Goal: Find specific page/section: Find specific page/section

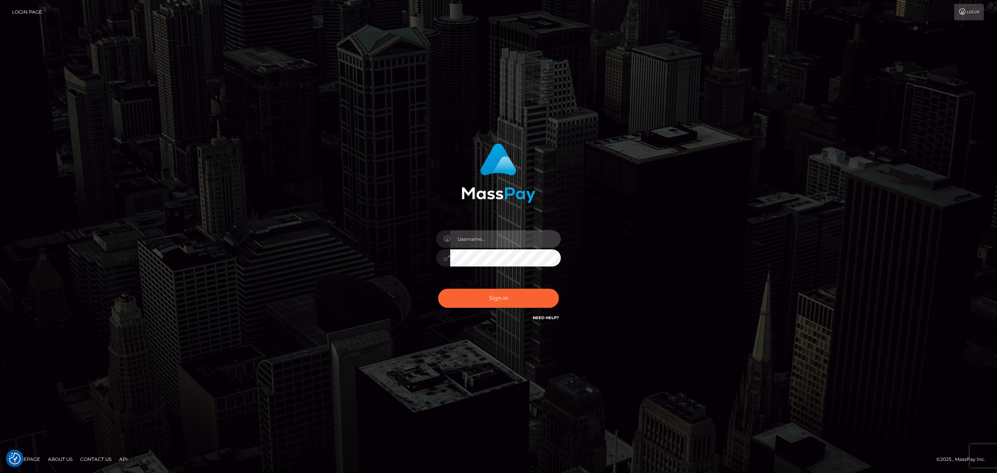
click at [470, 239] on input "text" at bounding box center [505, 239] width 111 height 18
click at [504, 240] on input "text" at bounding box center [505, 239] width 111 height 18
type input "Eric"
click at [518, 298] on button "Sign in" at bounding box center [498, 298] width 121 height 19
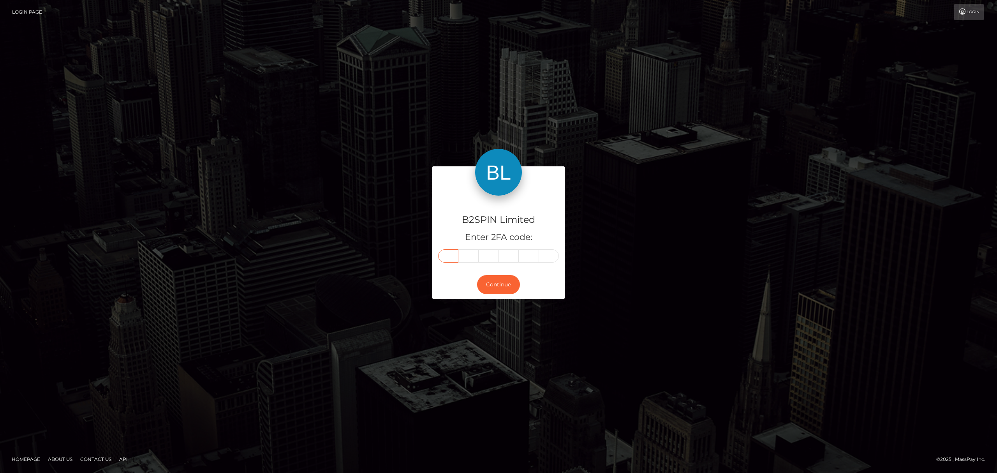
click at [452, 255] on input "text" at bounding box center [448, 255] width 20 height 13
paste input "0"
type input "0"
type input "3"
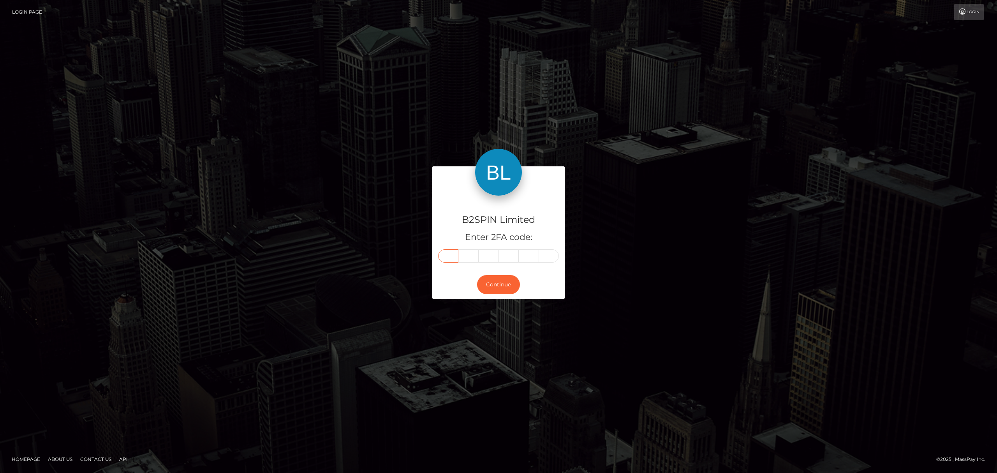
type input "0"
type input "4"
click at [494, 287] on button "Continue" at bounding box center [498, 284] width 43 height 19
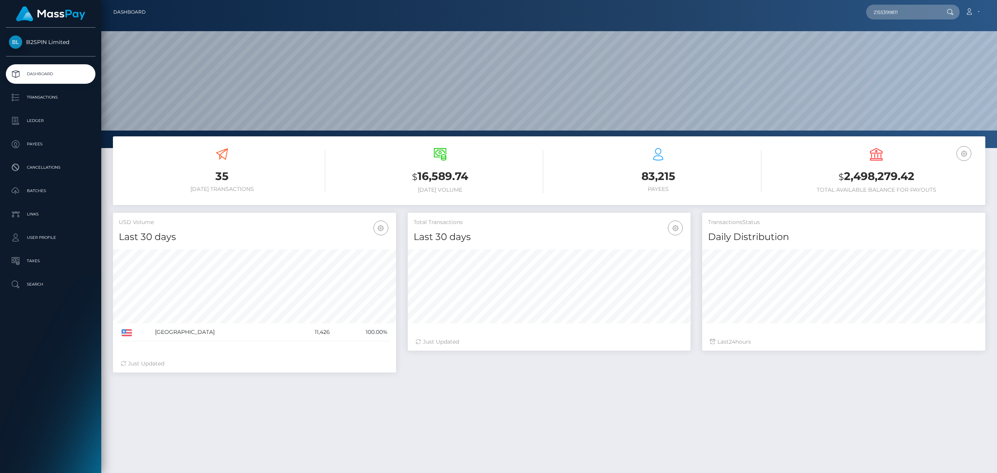
scroll to position [138, 283]
type input "2155399811"
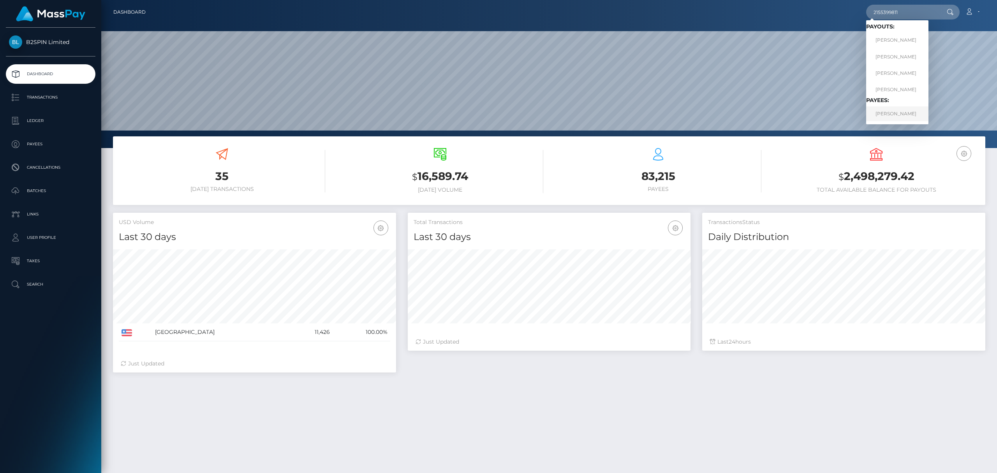
click at [893, 113] on link "MELINDA ELNORA NEWELL" at bounding box center [897, 113] width 62 height 14
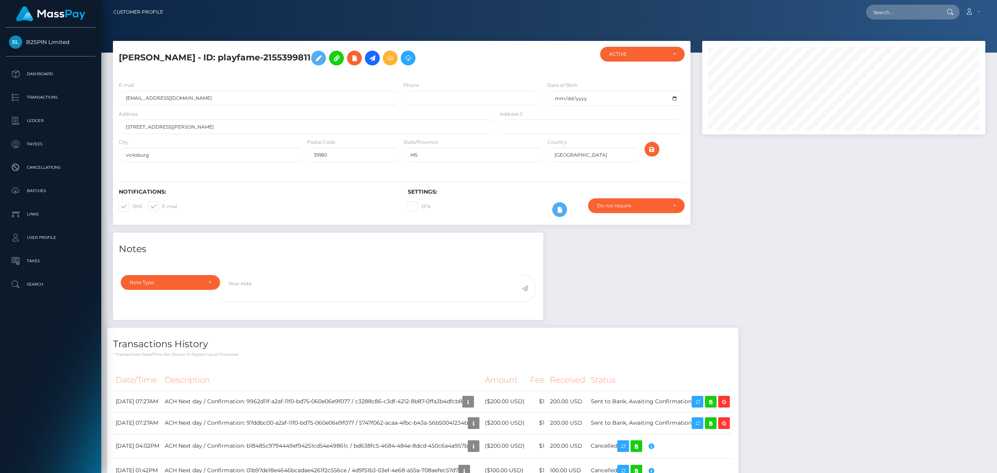
scroll to position [93, 283]
click at [675, 296] on div "Notes Note Type Compliance Clear Compliance General Note Type" at bounding box center [549, 368] width 884 height 272
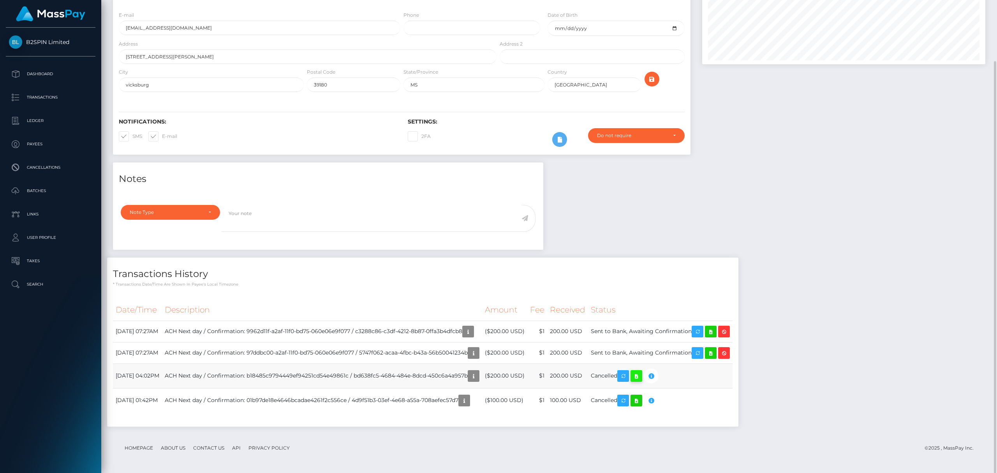
click at [641, 376] on icon at bounding box center [636, 376] width 9 height 10
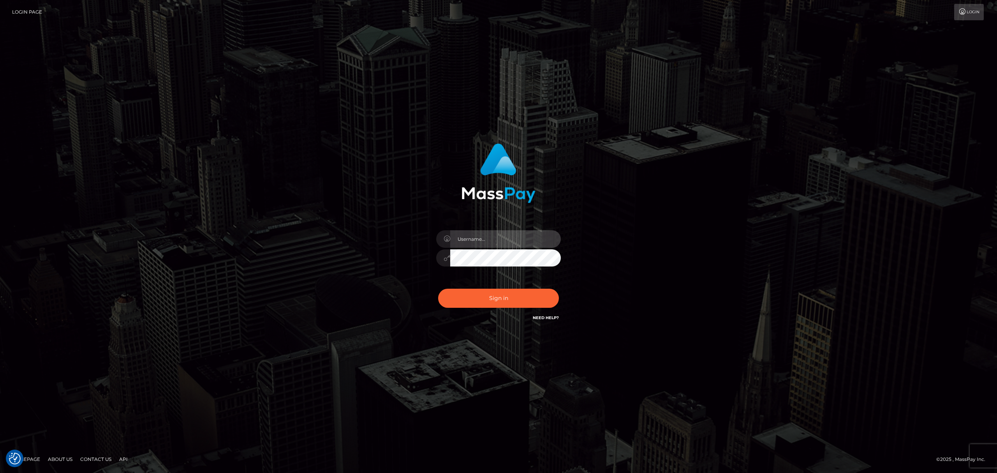
drag, startPoint x: 496, startPoint y: 234, endPoint x: 504, endPoint y: 245, distance: 13.4
click at [496, 234] on input "text" at bounding box center [505, 239] width 111 height 18
type input "[PERSON_NAME]"
click at [505, 290] on button "Sign in" at bounding box center [498, 298] width 121 height 19
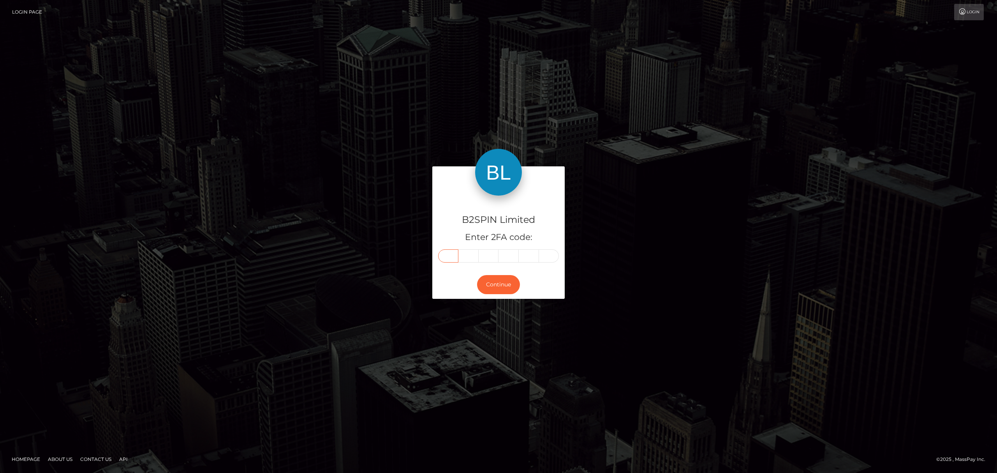
click at [449, 256] on input "text" at bounding box center [448, 255] width 20 height 13
paste input "4"
type input "4"
type input "8"
type input "6"
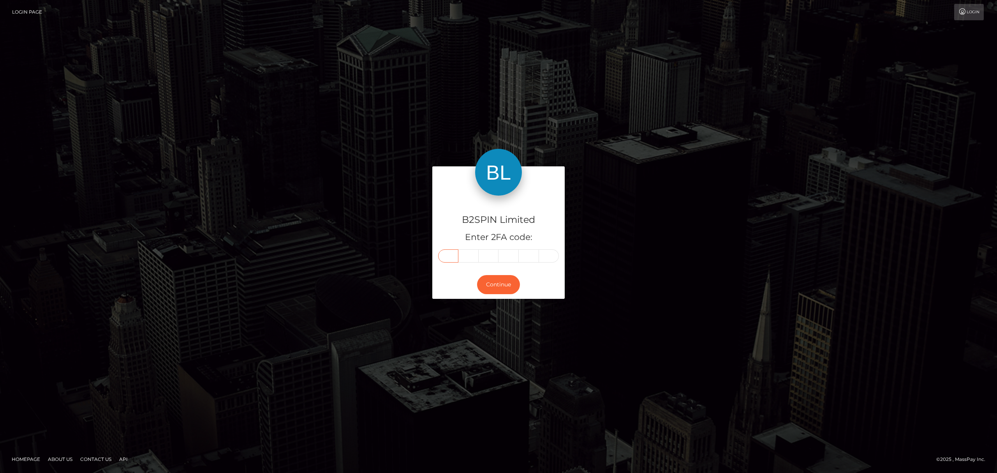
type input "8"
type input "6"
click at [494, 284] on button "Continue" at bounding box center [498, 284] width 43 height 19
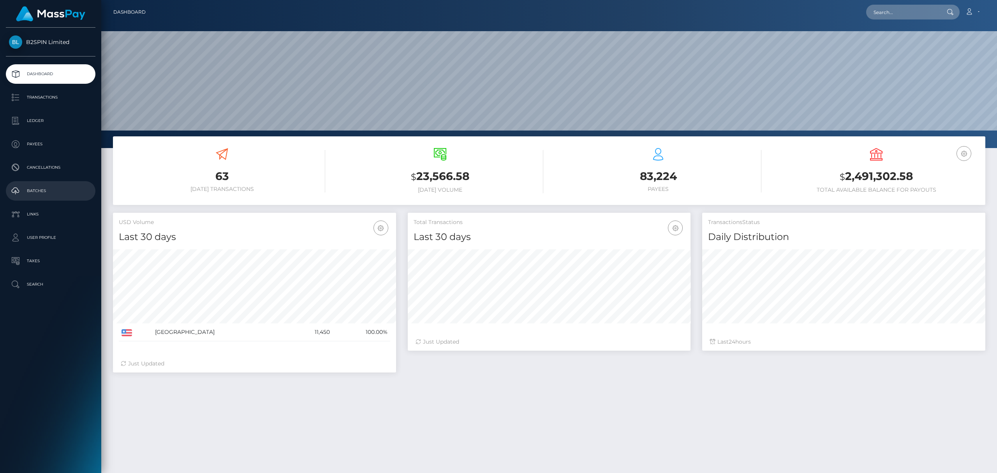
scroll to position [138, 283]
click at [56, 189] on p "Batches" at bounding box center [50, 191] width 83 height 12
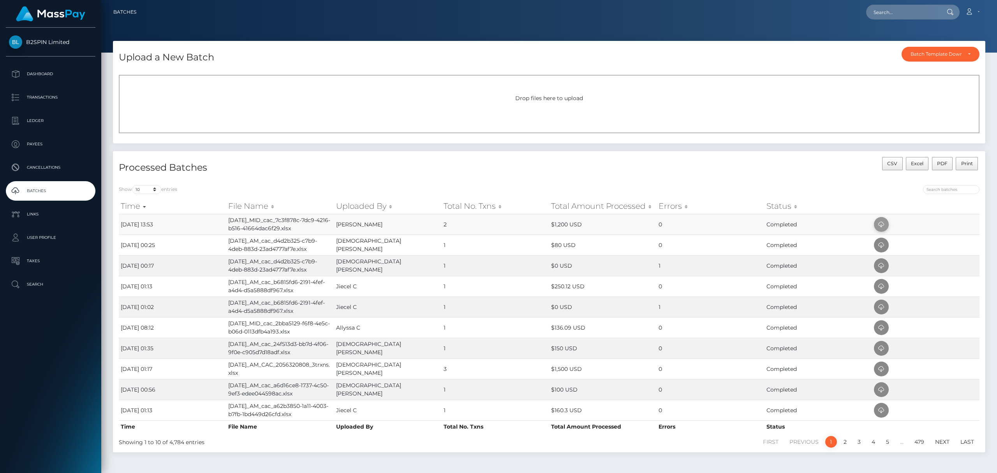
click at [879, 223] on icon at bounding box center [881, 225] width 9 height 10
click at [627, 171] on div "CSV Excel PDF Print" at bounding box center [767, 168] width 436 height 22
click at [695, 172] on div "CSV Excel PDF Print" at bounding box center [767, 168] width 436 height 22
click at [49, 164] on p "Cancellations" at bounding box center [50, 168] width 83 height 12
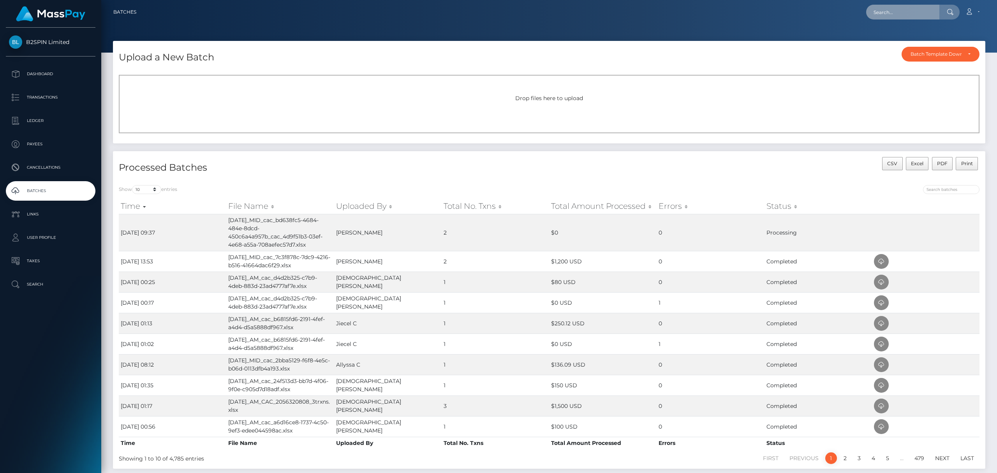
click at [888, 15] on input "text" at bounding box center [902, 12] width 73 height 15
paste input "bd638fc5-4684-484e-8dcd-450c6a4a957b"
type input "bd638fc5-4684-484e-8dcd-450c6a4a957b"
click at [919, 42] on link "MELINDA ELNORA NEWELL" at bounding box center [897, 40] width 62 height 14
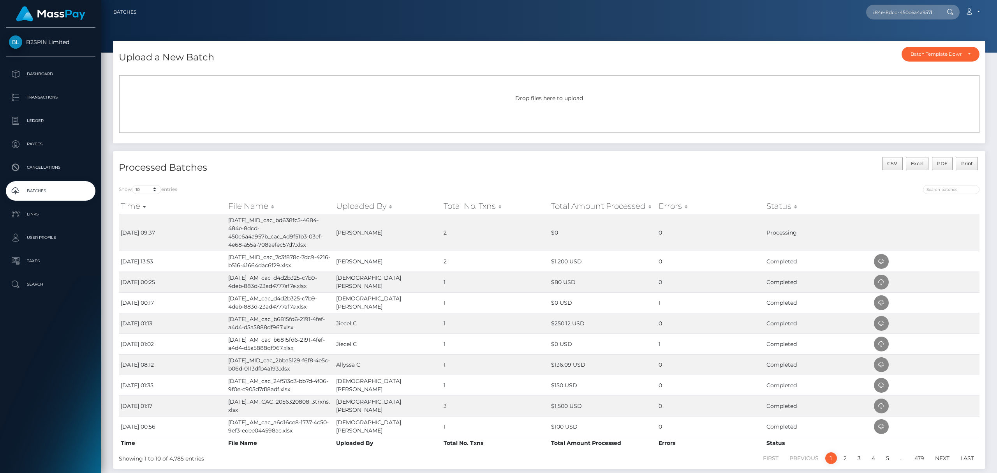
scroll to position [0, 0]
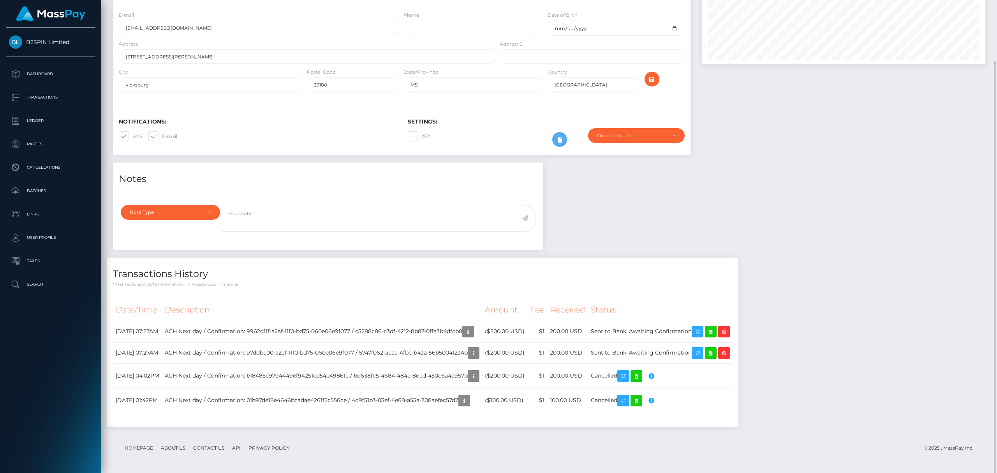
scroll to position [93, 283]
click at [894, 331] on div "Notes Note Type Compliance Clear Compliance General Note Type" at bounding box center [549, 298] width 884 height 272
click at [875, 326] on div "Notes Note Type Compliance Clear Compliance General Note Type" at bounding box center [549, 298] width 884 height 272
click at [41, 190] on p "Batches" at bounding box center [50, 191] width 83 height 12
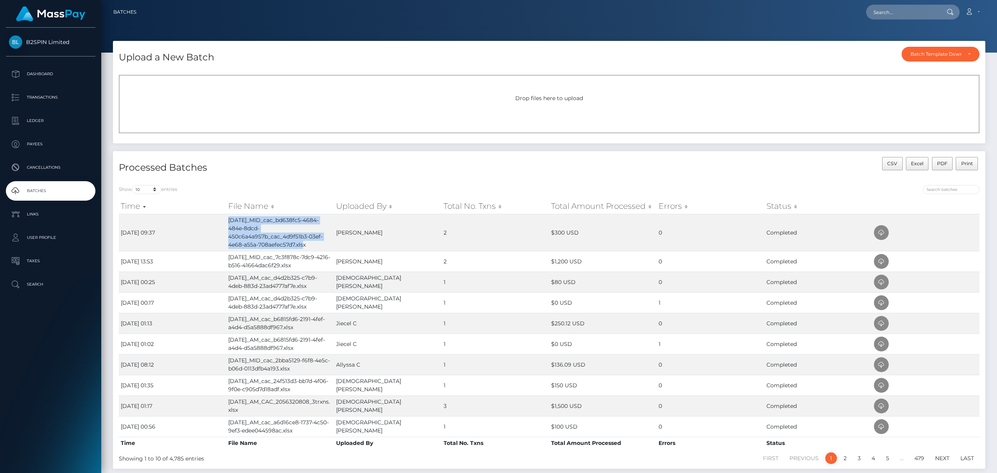
drag, startPoint x: 308, startPoint y: 245, endPoint x: 284, endPoint y: 176, distance: 72.5
click at [229, 218] on td "[DATE]_MID_cac_bd638fc5-4684-484e-8dcd-450c6a4a957b_cac_4d9f51b3-03ef-4e68-a55a…" at bounding box center [279, 232] width 107 height 37
copy td "[DATE]_MID_cac_bd638fc5-4684-484e-8dcd-450c6a4a957b_cac_4d9f51b3-03ef-4e68-a55a…"
